Goal: Task Accomplishment & Management: Manage account settings

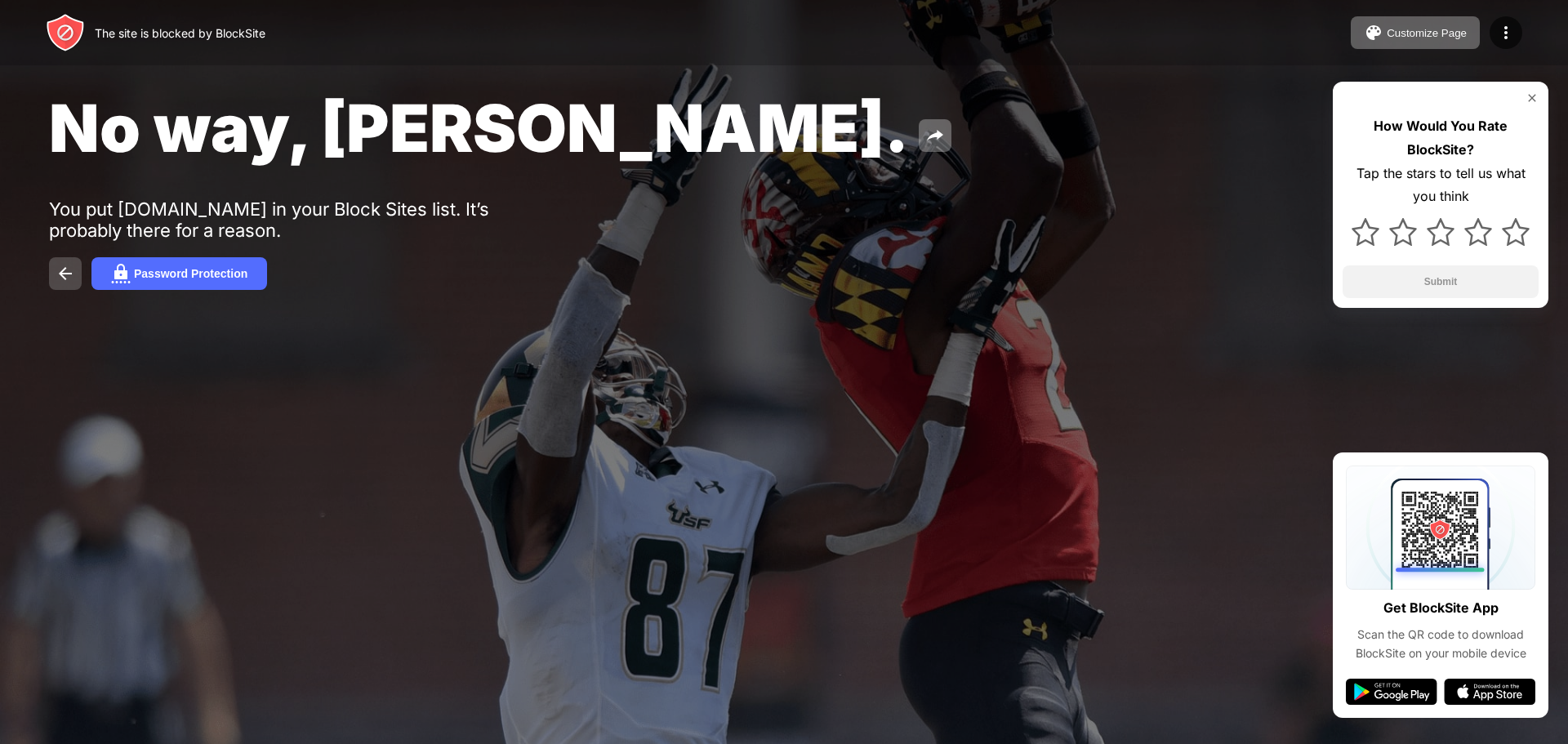
click at [62, 274] on img at bounding box center [65, 274] width 20 height 20
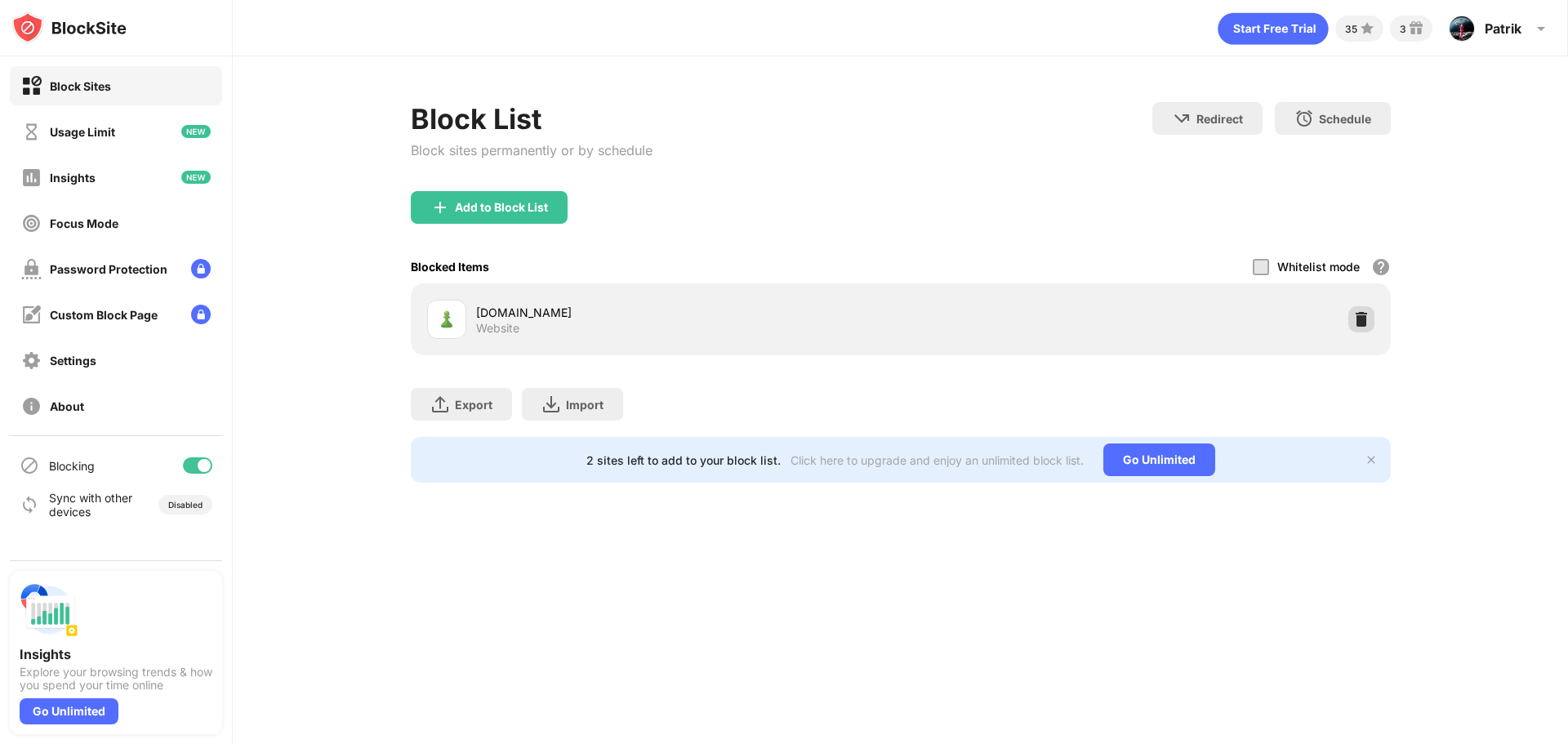
click at [1368, 321] on img at bounding box center [1362, 319] width 16 height 16
